Goal: Information Seeking & Learning: Find specific fact

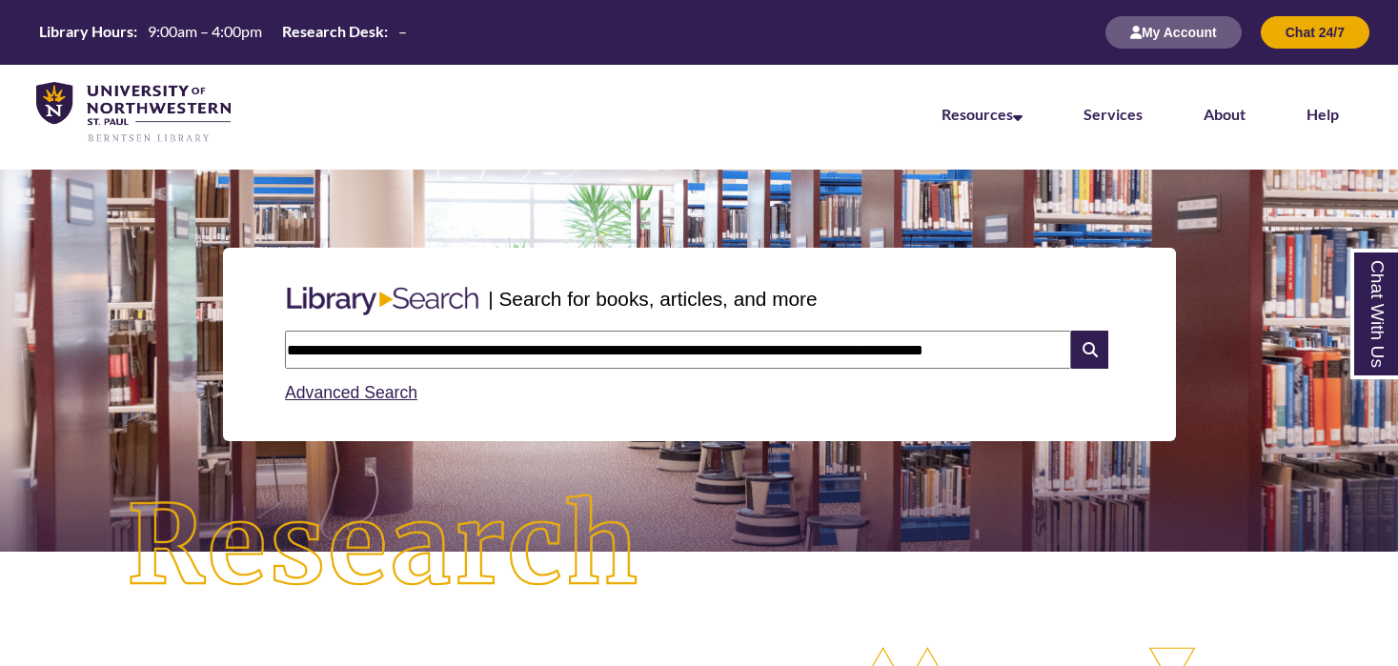
type input "**********"
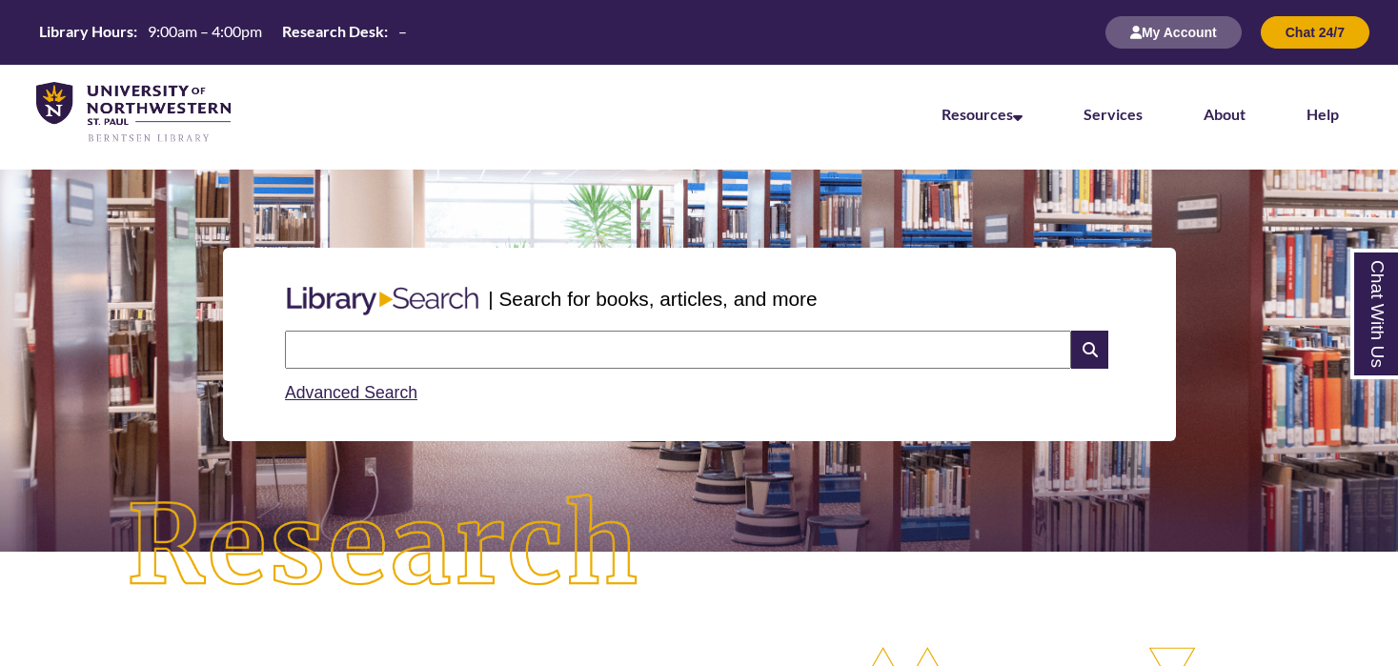
click at [647, 342] on input "text" at bounding box center [678, 350] width 786 height 38
paste input "**********"
type input "**********"
